Goal: Task Accomplishment & Management: Use online tool/utility

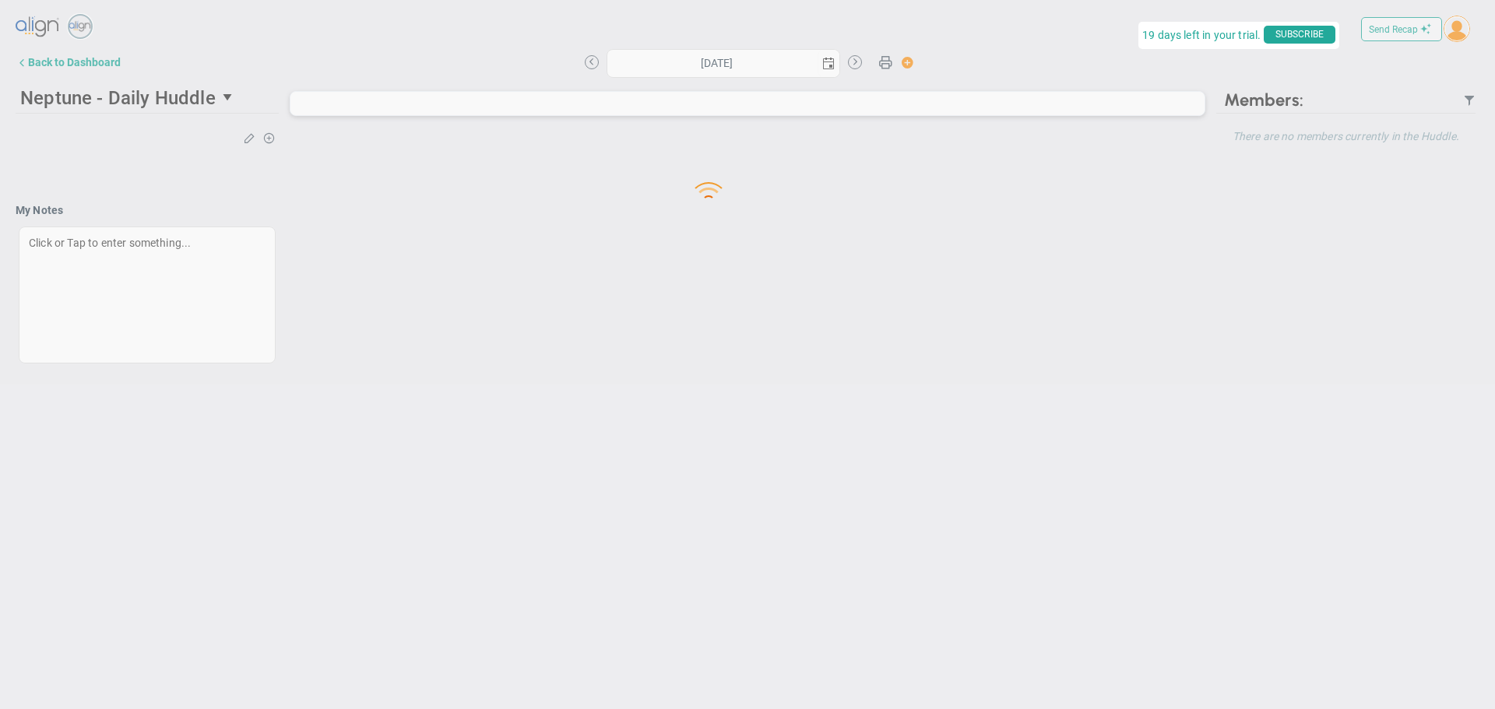
type input "[DATE]"
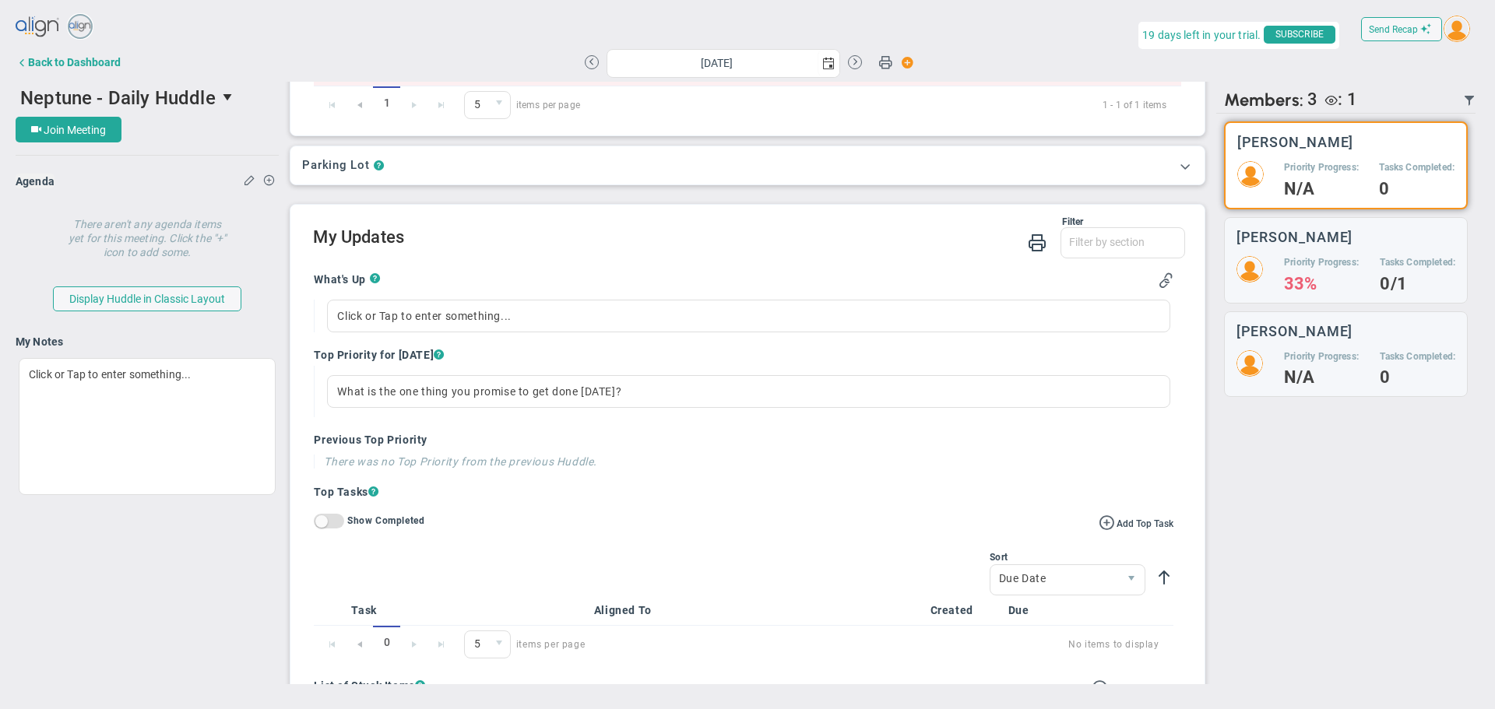
scroll to position [156, 0]
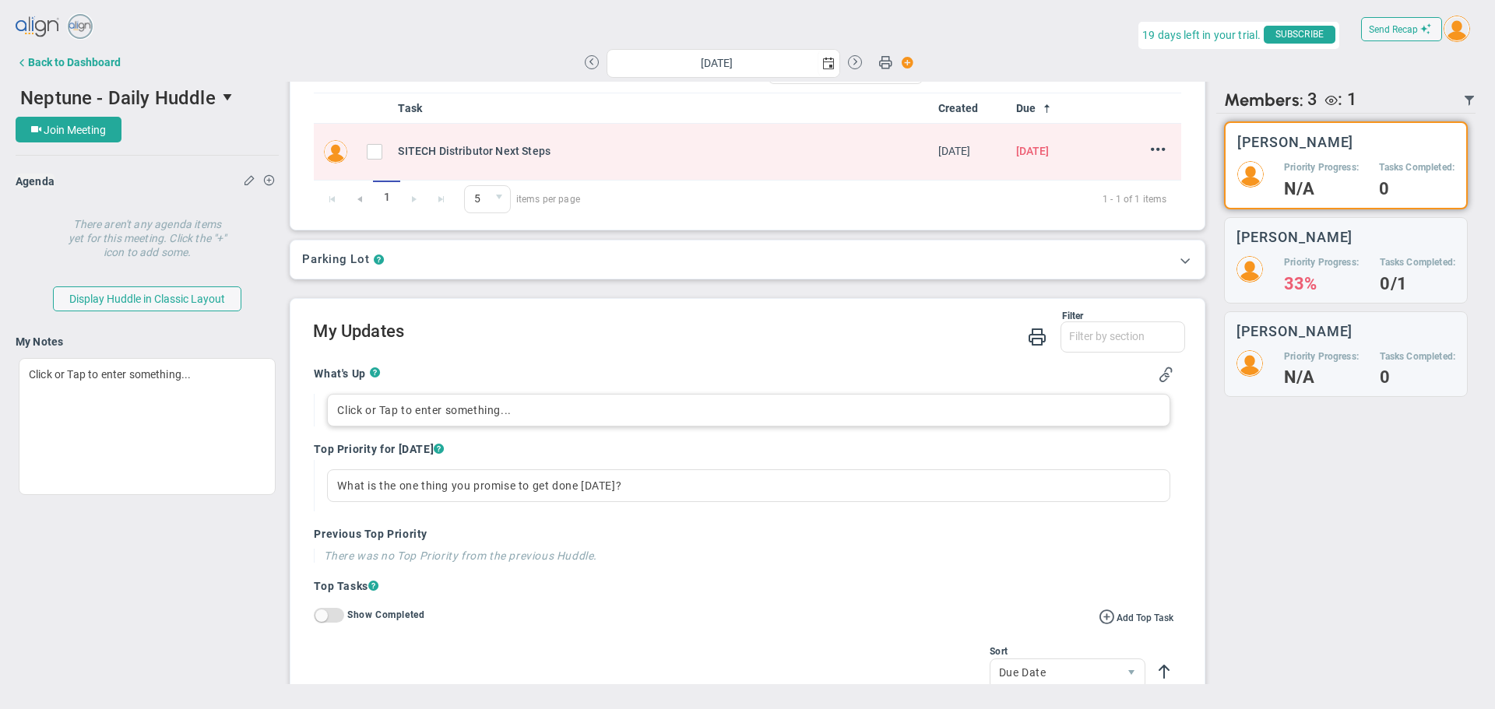
click at [386, 407] on div "Click or Tap to enter something..." at bounding box center [748, 410] width 843 height 33
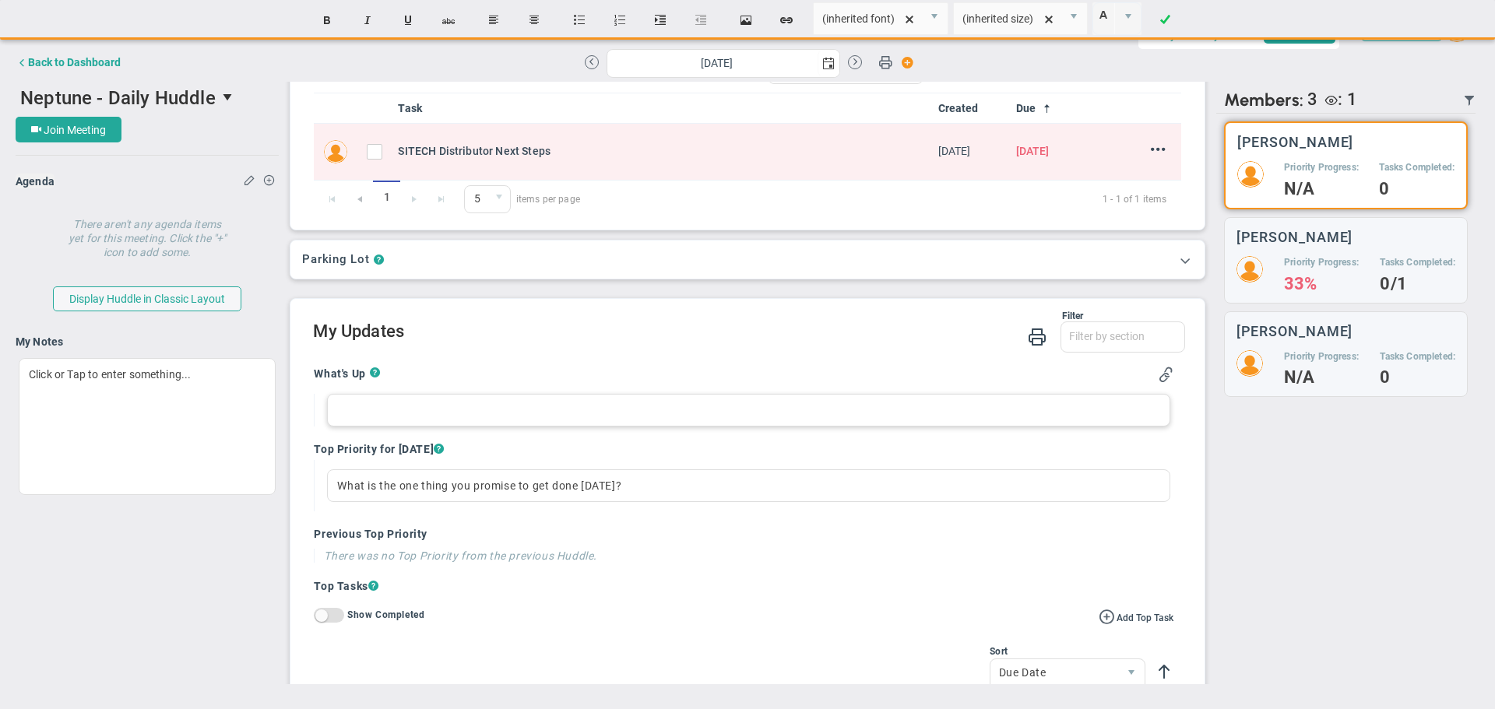
click at [413, 417] on div at bounding box center [748, 410] width 843 height 33
click at [492, 414] on div at bounding box center [748, 410] width 843 height 33
click at [374, 490] on div "What is the one thing you promise to get done [DATE]?" at bounding box center [748, 486] width 843 height 33
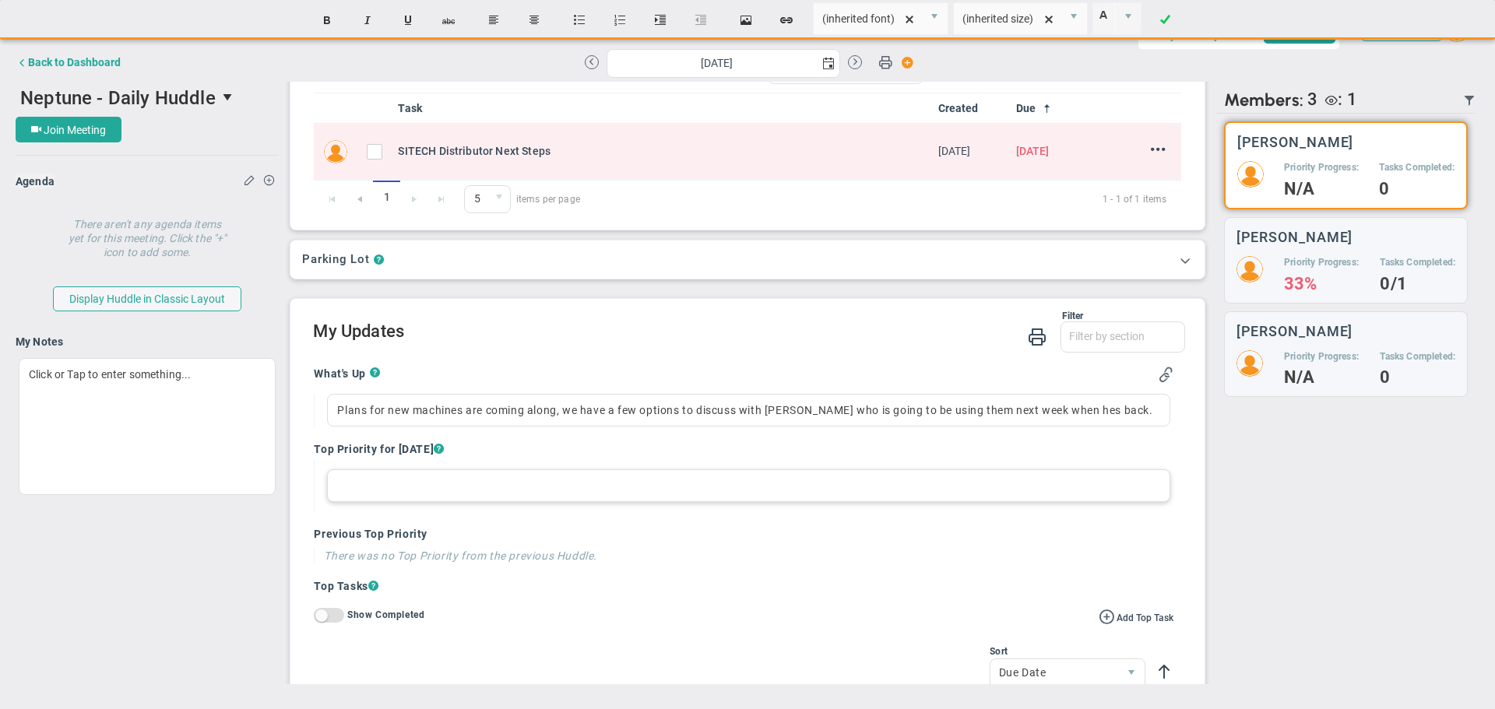
click at [374, 490] on div at bounding box center [748, 486] width 843 height 33
click at [373, 491] on div at bounding box center [748, 486] width 843 height 33
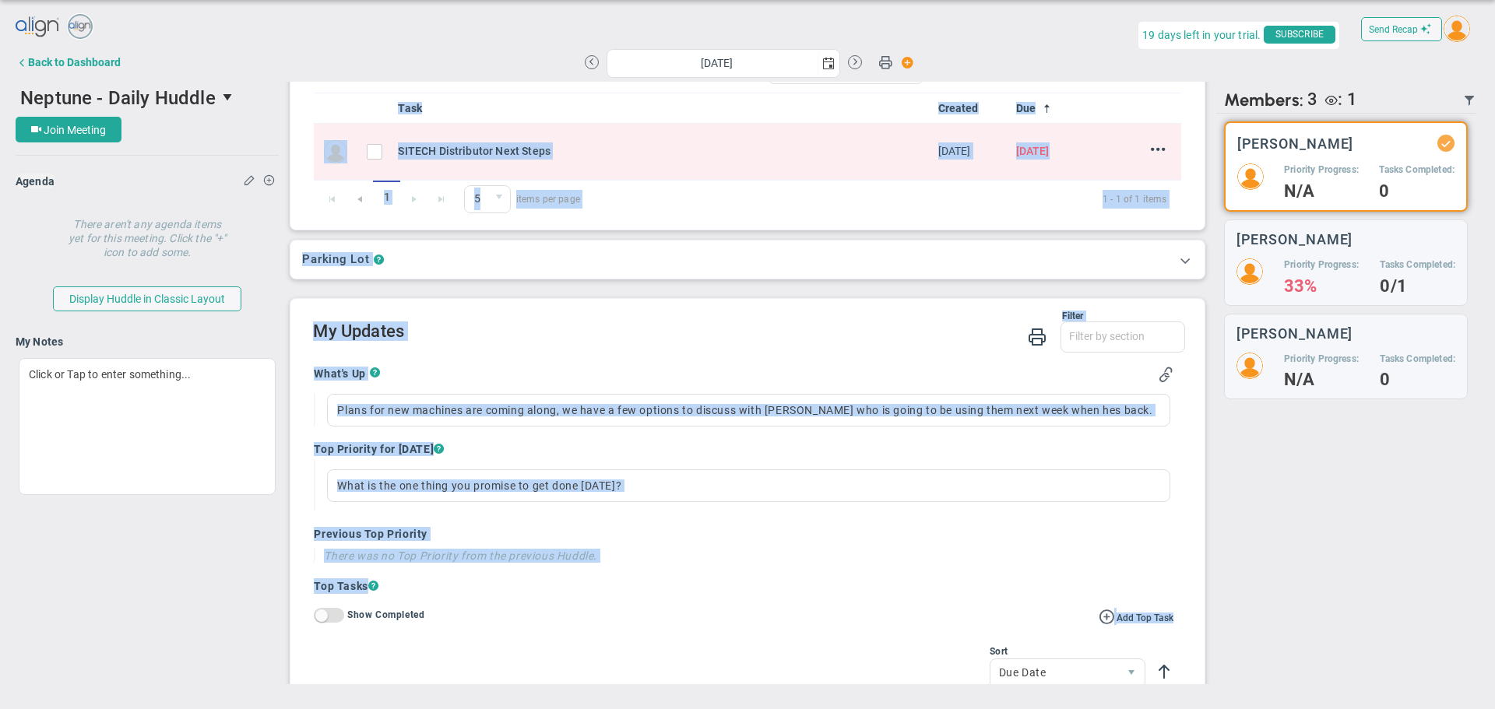
click at [196, 604] on div "Neptune - Daily Huddle 45712 Join Meeting [GEOGRAPHIC_DATA] [GEOGRAPHIC_DATA] D…" at bounding box center [748, 383] width 1464 height 603
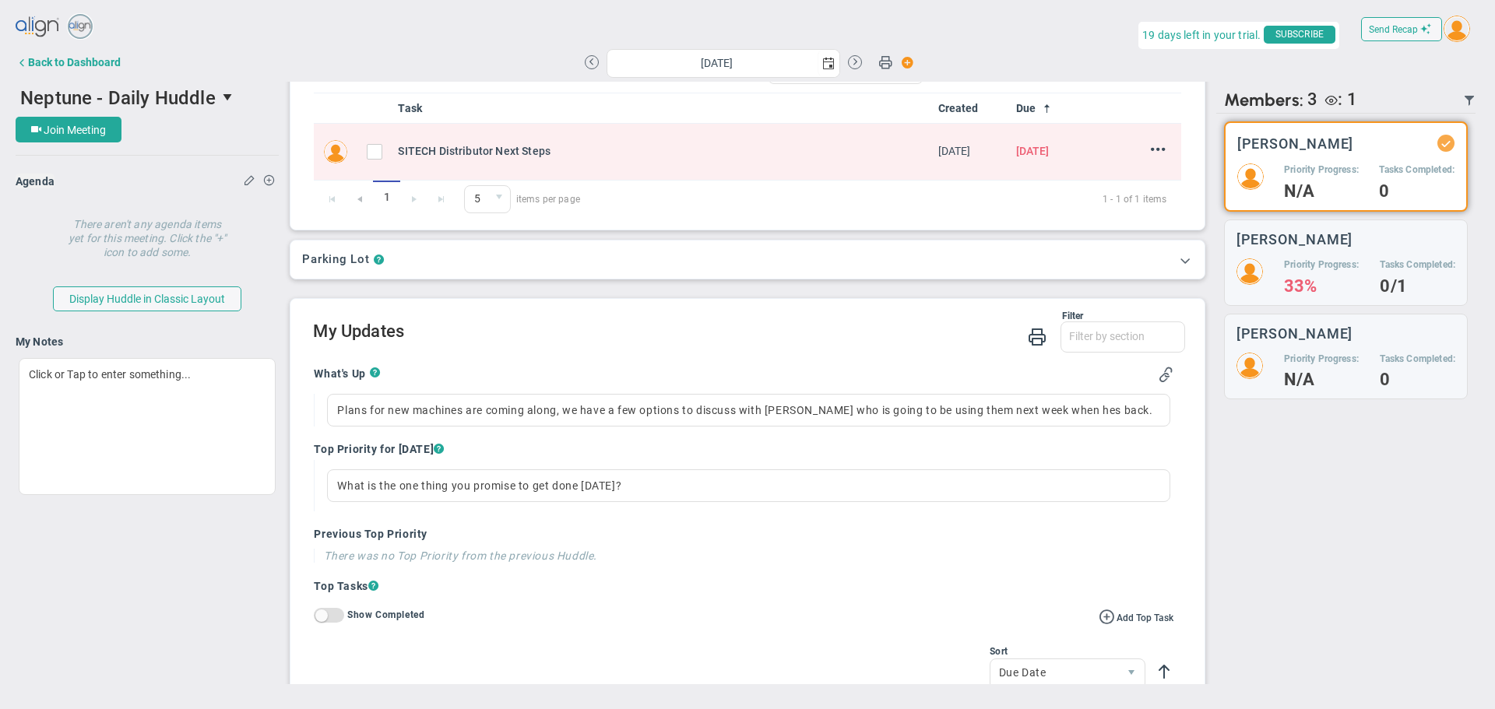
click at [269, 304] on div "Neptune - Daily Huddle 45712 Join Meeting [GEOGRAPHIC_DATA] [GEOGRAPHIC_DATA] D…" at bounding box center [147, 303] width 263 height 442
click at [76, 134] on span "Join Meeting" at bounding box center [75, 130] width 62 height 12
